Goal: Task Accomplishment & Management: Manage account settings

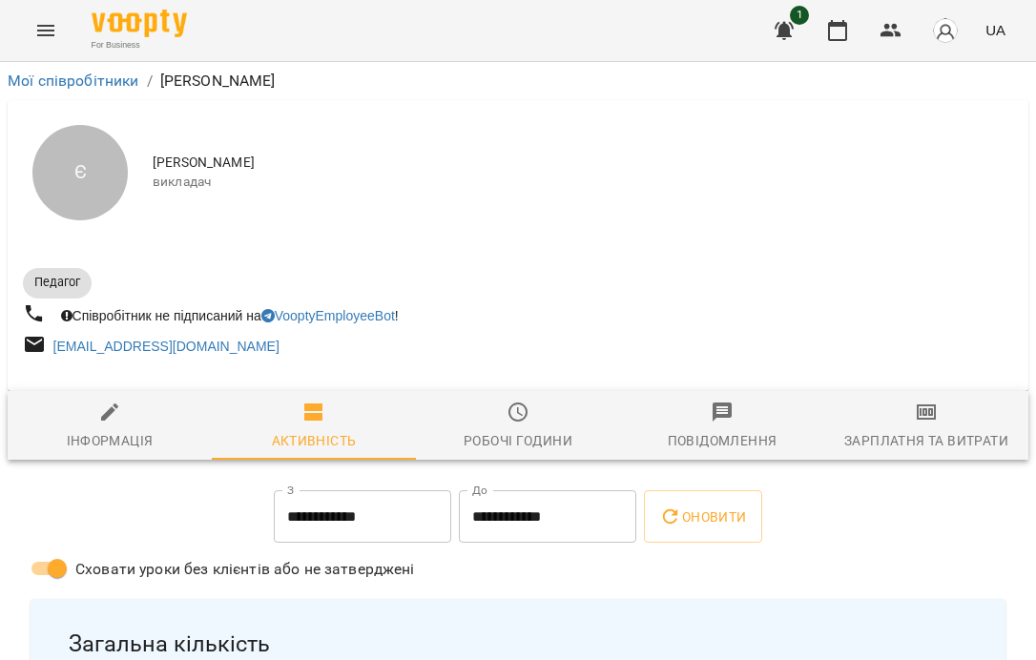
click at [71, 18] on div "For Business 1 UA" at bounding box center [518, 30] width 1036 height 61
click at [31, 36] on button "Menu" at bounding box center [46, 31] width 46 height 46
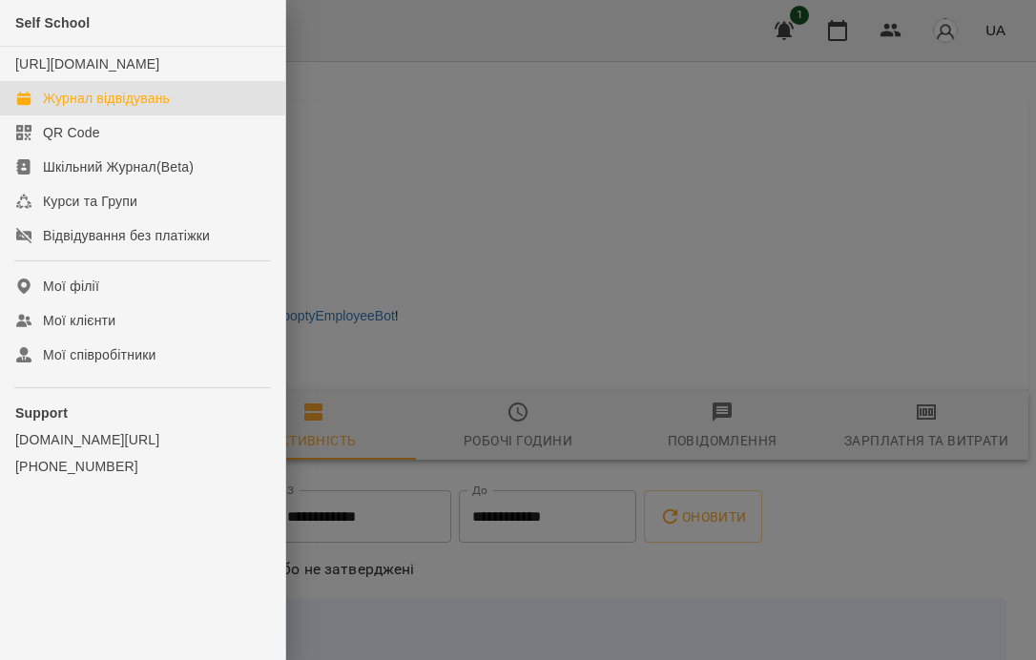
click at [93, 108] on div "Журнал відвідувань" at bounding box center [106, 98] width 127 height 19
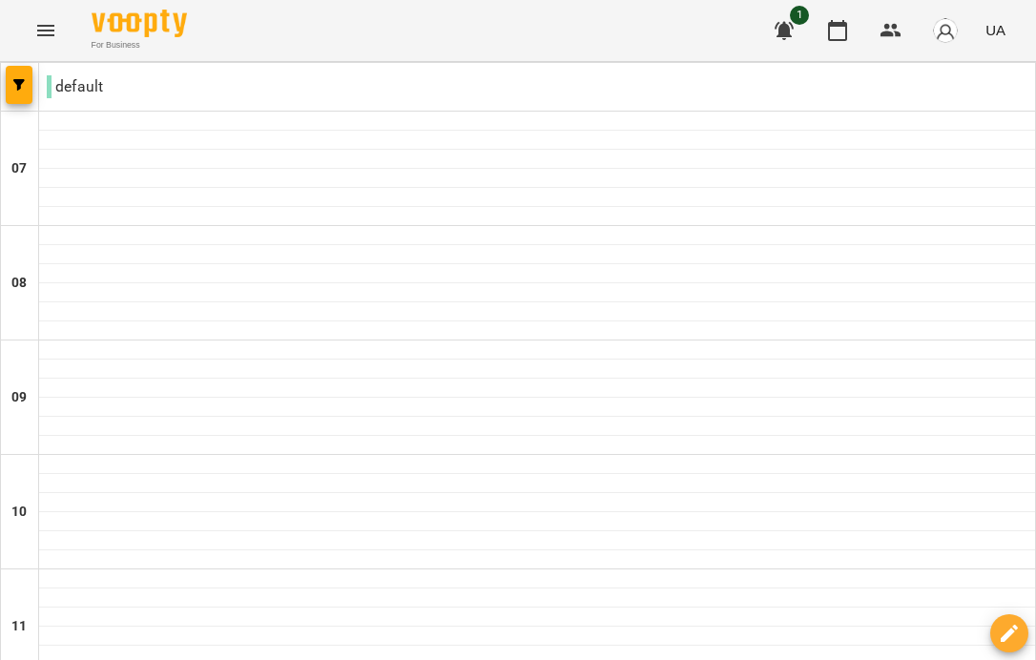
type input "**********"
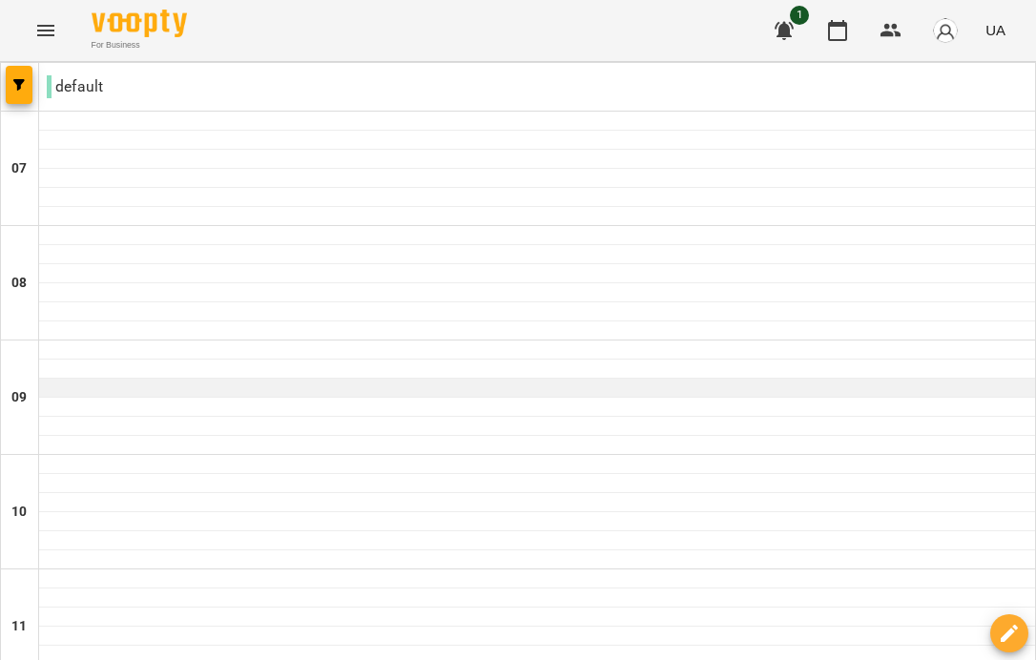
scroll to position [1409, 0]
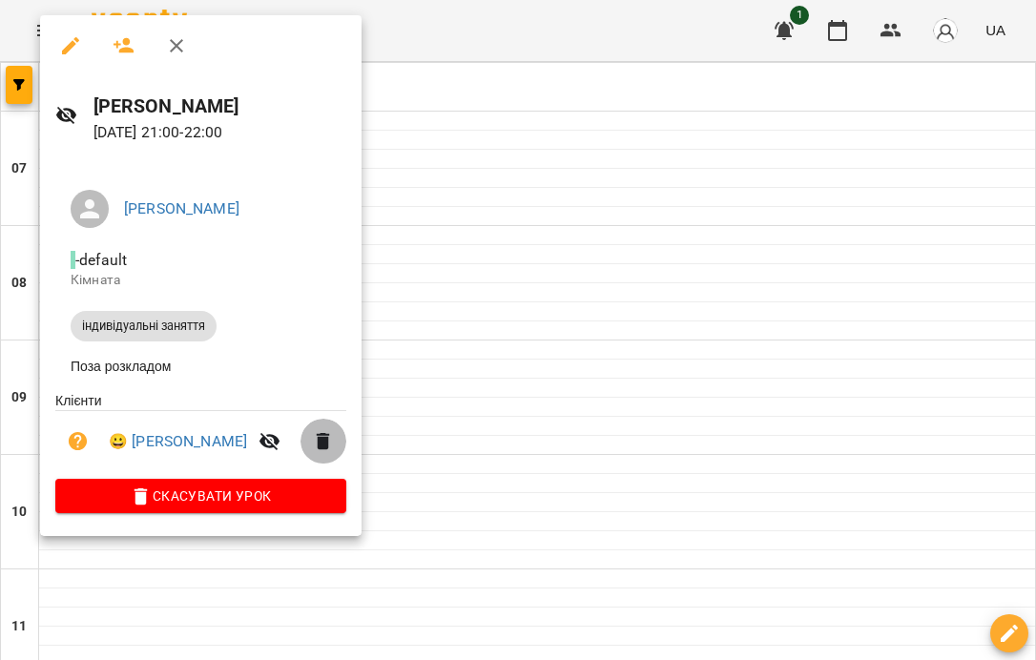
click at [330, 445] on icon "button" at bounding box center [323, 441] width 13 height 17
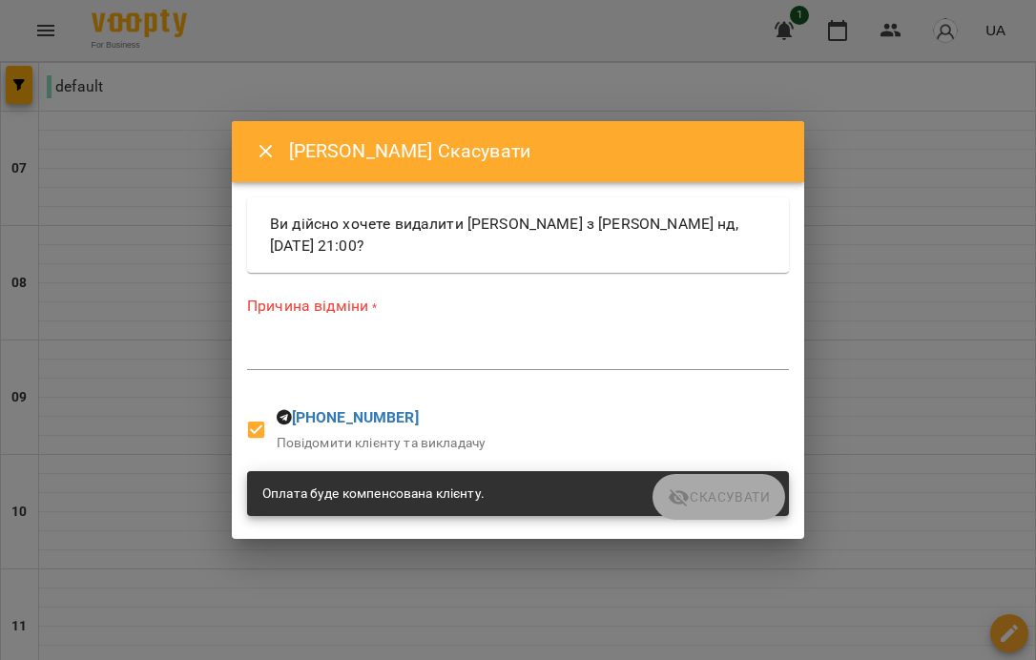
click at [497, 353] on textarea at bounding box center [518, 354] width 542 height 18
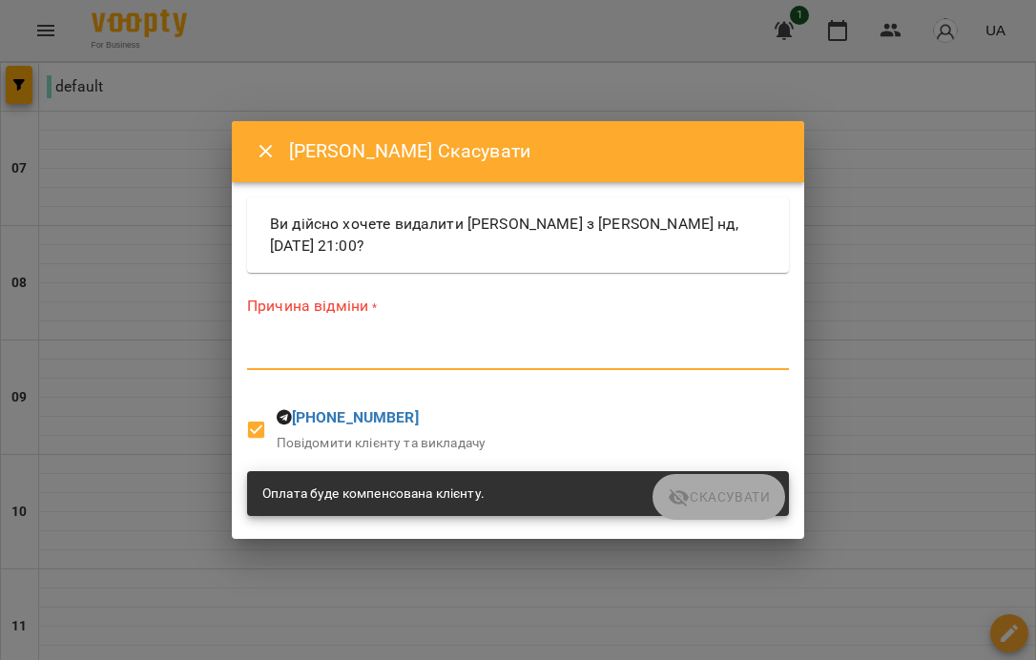
click at [264, 170] on button "Close" at bounding box center [266, 152] width 46 height 46
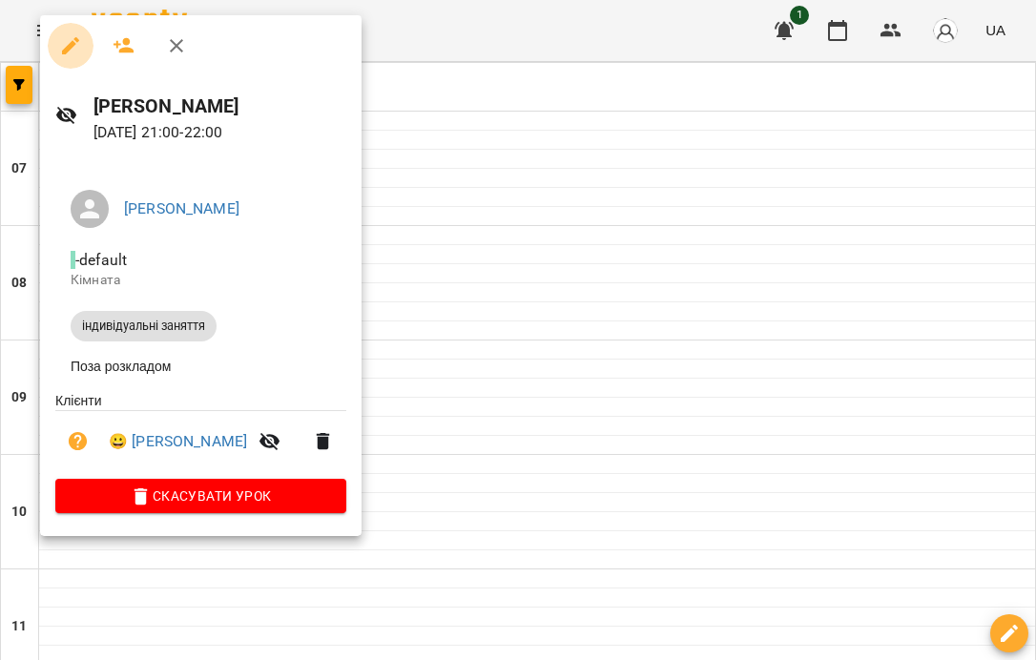
click at [72, 45] on icon "button" at bounding box center [70, 45] width 17 height 17
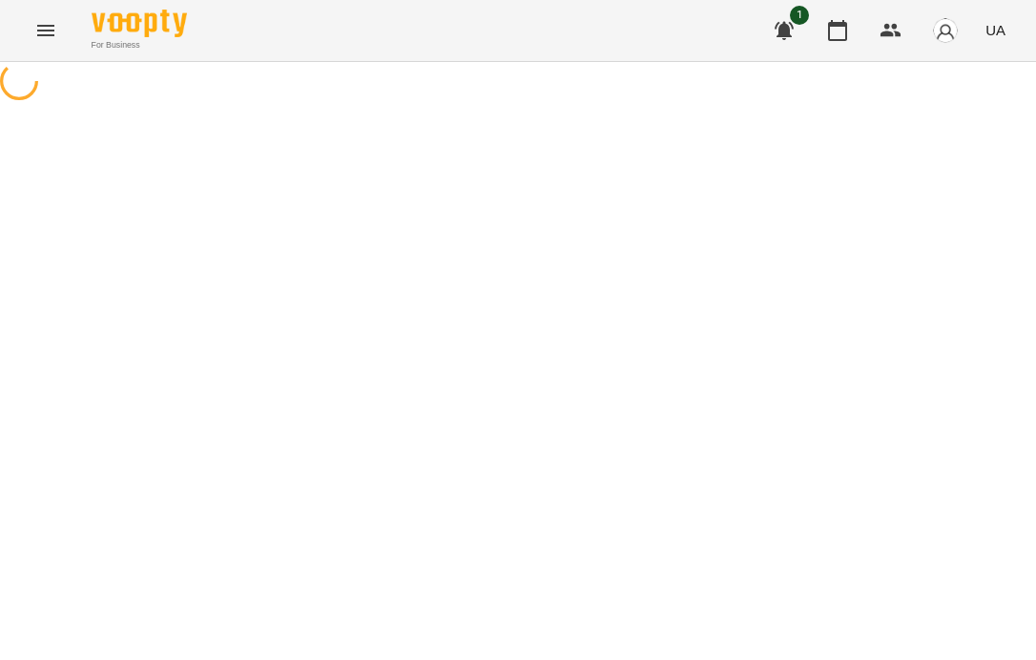
select select "**********"
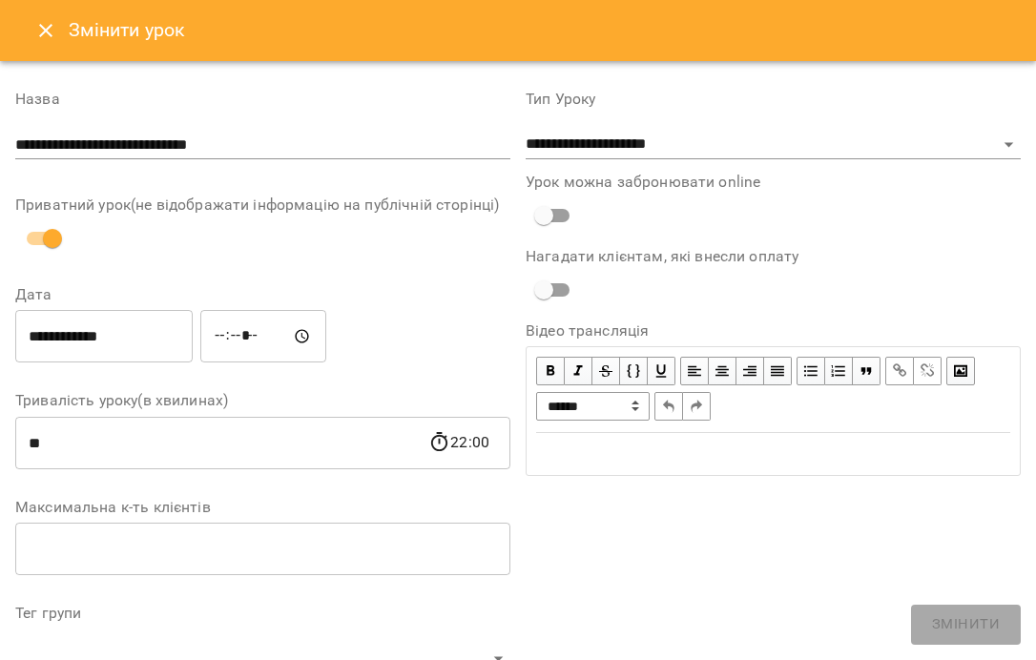
click at [39, 24] on icon "Close" at bounding box center [45, 30] width 23 height 23
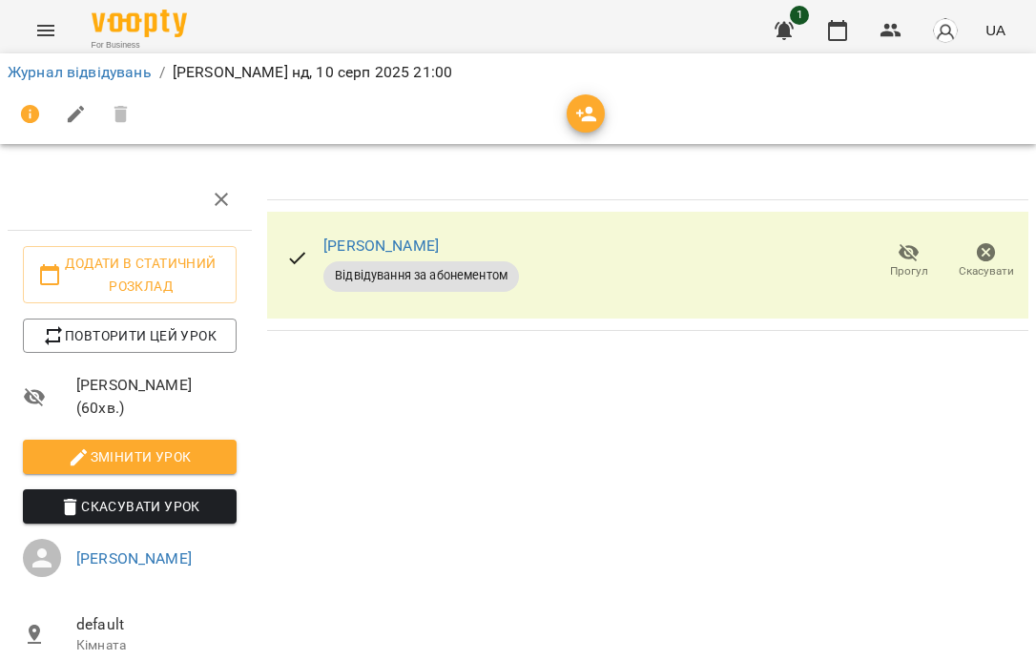
click at [158, 518] on span "Скасувати Урок" at bounding box center [129, 506] width 183 height 23
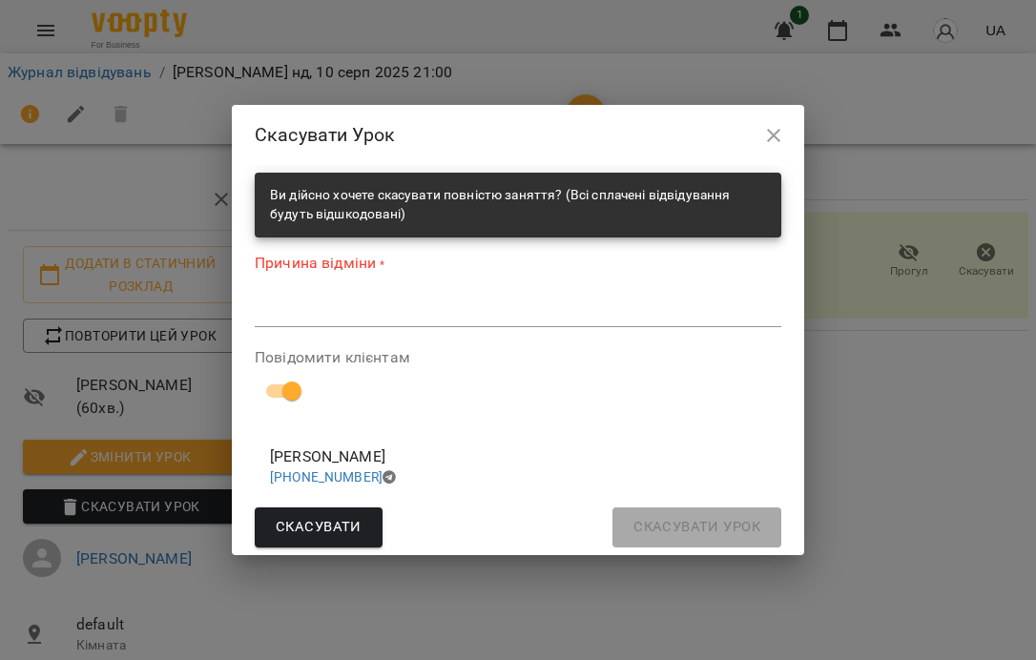
click at [383, 314] on textarea at bounding box center [518, 311] width 526 height 18
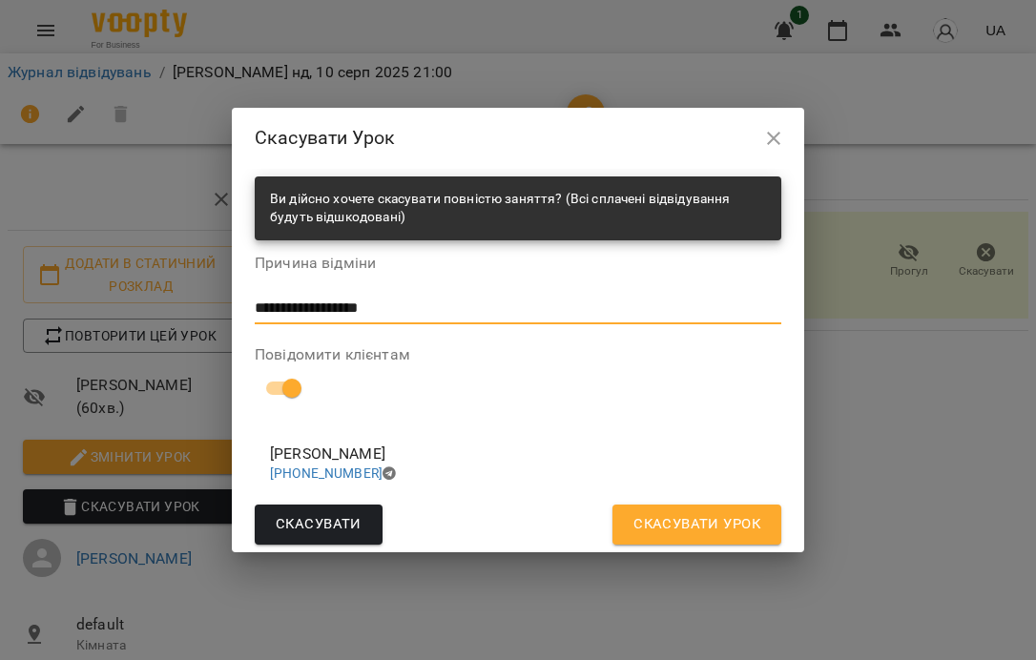
type textarea "**********"
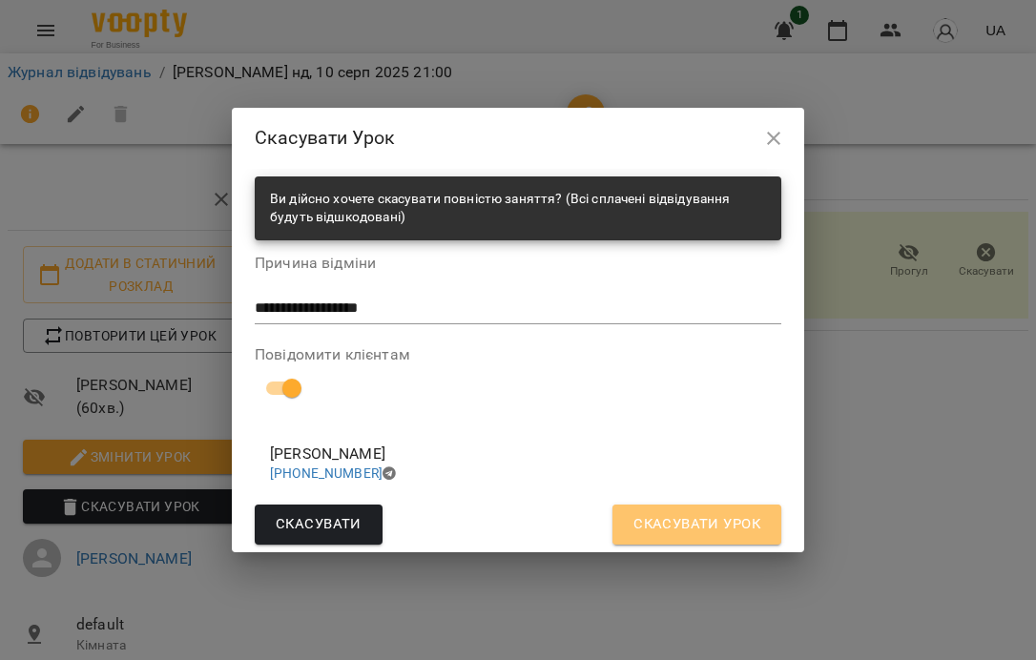
click at [636, 532] on span "Скасувати Урок" at bounding box center [696, 524] width 127 height 25
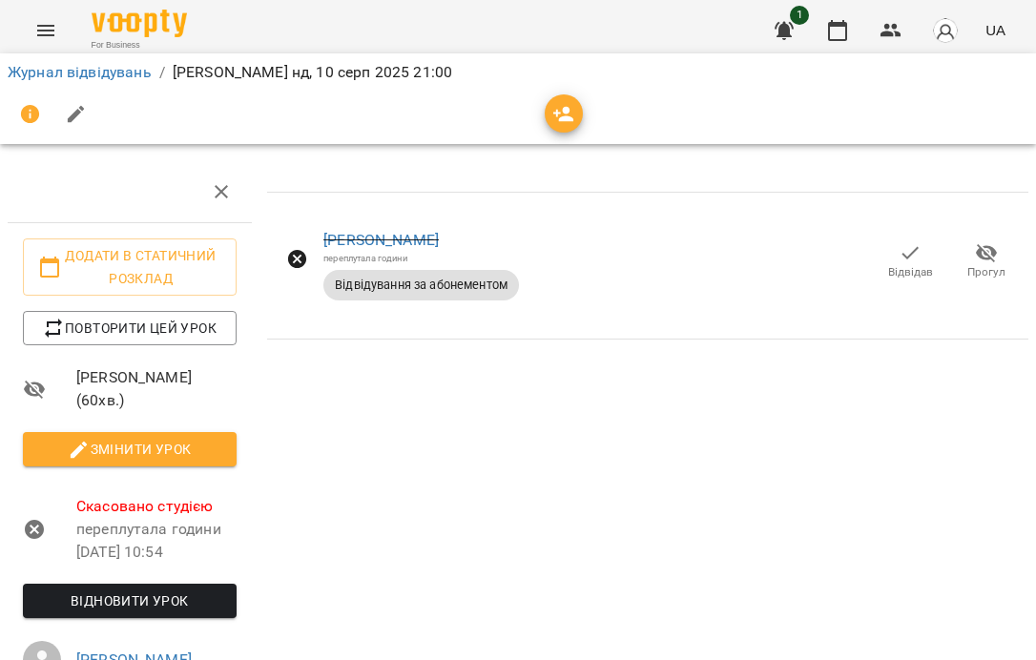
scroll to position [56, 0]
click at [113, 71] on link "Журнал відвідувань" at bounding box center [80, 72] width 144 height 18
